Goal: Information Seeking & Learning: Learn about a topic

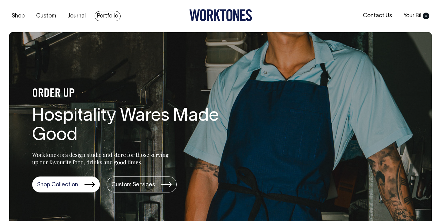
click at [109, 17] on link "Portfolio" at bounding box center [108, 16] width 26 height 10
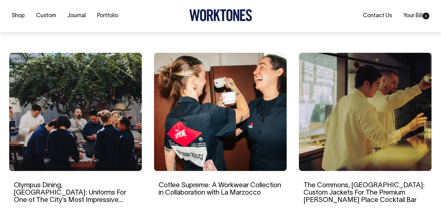
scroll to position [558, 0]
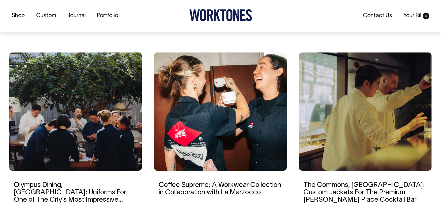
click at [95, 145] on img at bounding box center [75, 111] width 133 height 118
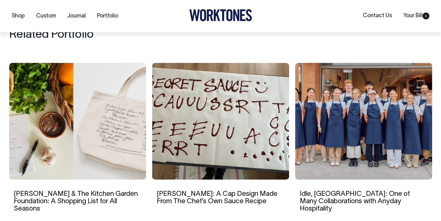
scroll to position [2632, 0]
click at [94, 114] on img at bounding box center [77, 121] width 137 height 116
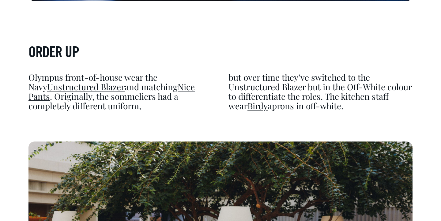
scroll to position [1629, 0]
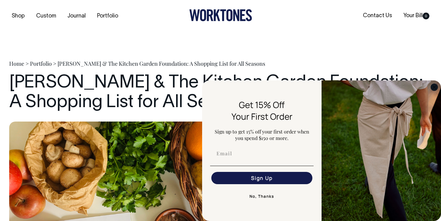
click at [434, 87] on icon "Close dialog" at bounding box center [434, 87] width 3 height 3
